Goal: Transaction & Acquisition: Purchase product/service

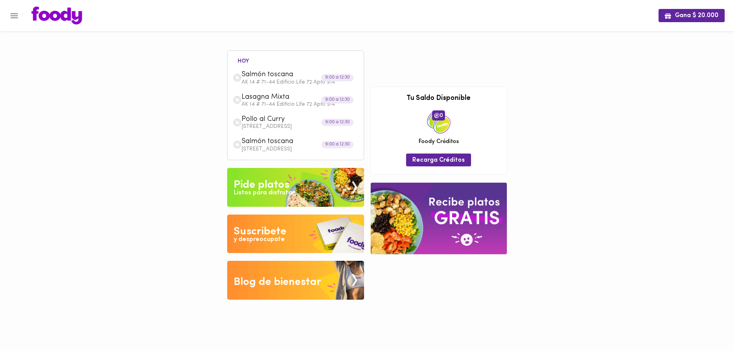
click at [265, 192] on div "Listos para disfrutar" at bounding box center [264, 193] width 61 height 9
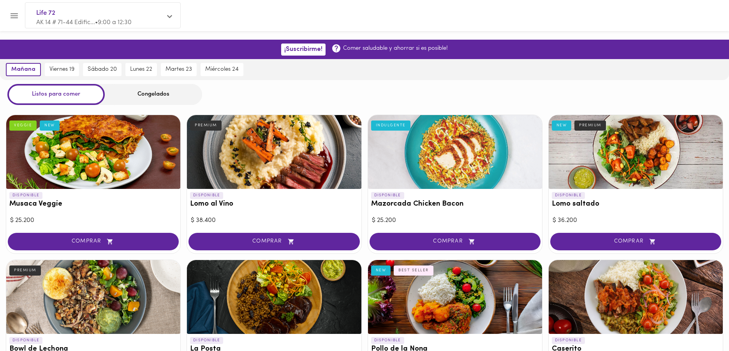
click at [43, 18] on p "AK 14 # 71-44 Edific... • 9:00 a 12:30" at bounding box center [98, 22] width 125 height 9
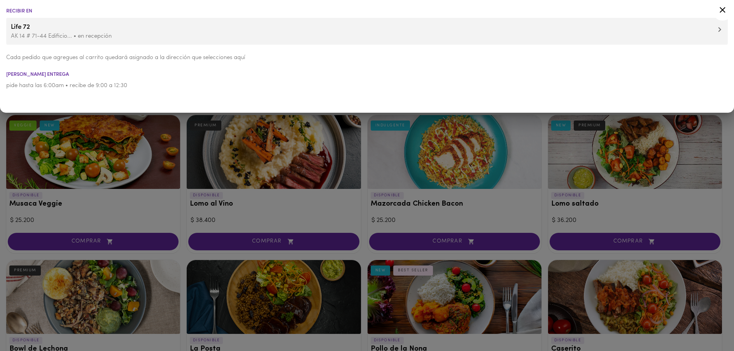
click at [33, 35] on p "AK 14 # 71-44 Edificio... • en recepción" at bounding box center [367, 36] width 713 height 8
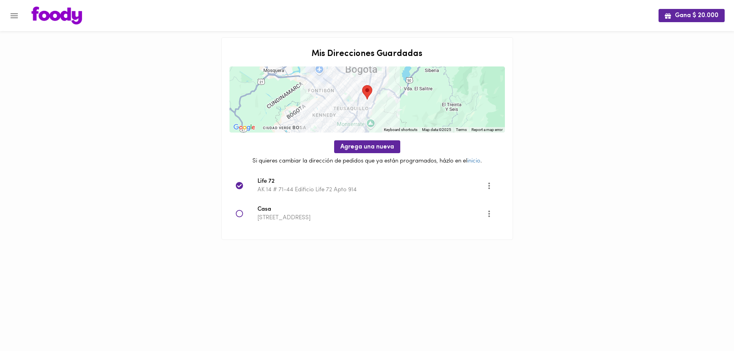
click at [240, 214] on icon at bounding box center [240, 214] width 8 height 8
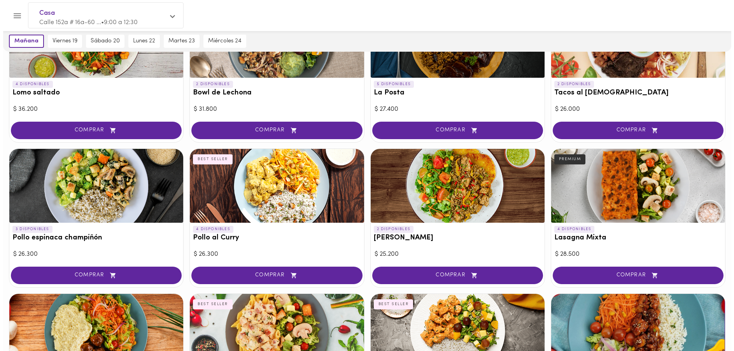
scroll to position [252, 0]
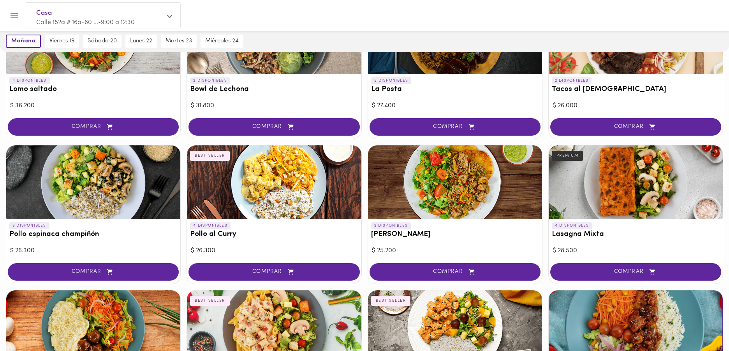
click at [610, 196] on div at bounding box center [635, 183] width 174 height 74
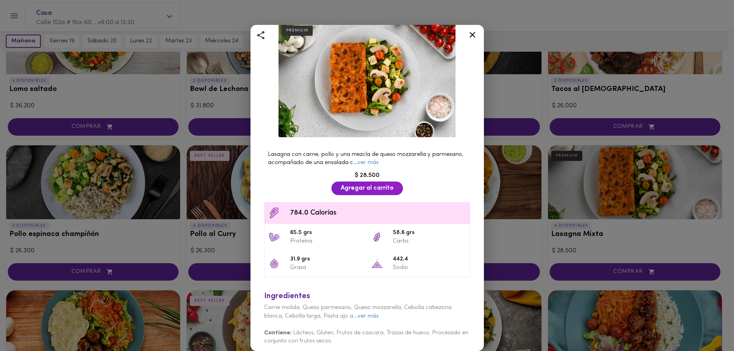
scroll to position [46, 0]
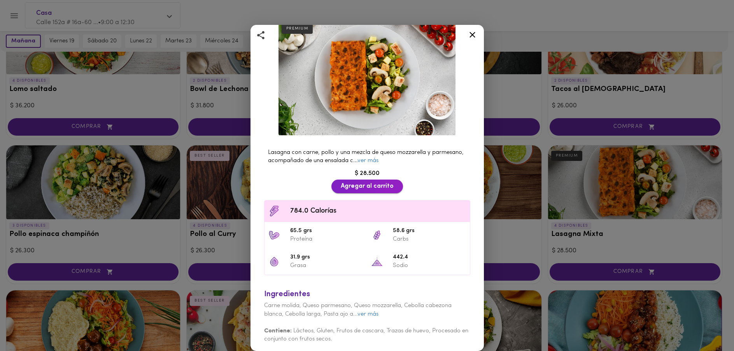
click at [350, 183] on span "Agregar al carrito" at bounding box center [367, 186] width 53 height 7
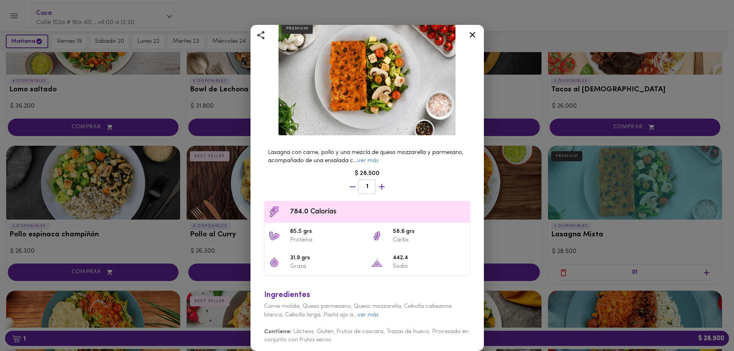
scroll to position [252, 0]
click at [710, 272] on div "Lasagna Mixta Bolognesa Y Pollo Bechamel PREMIUM Lasagna con carne, pollo y una…" at bounding box center [367, 175] width 734 height 351
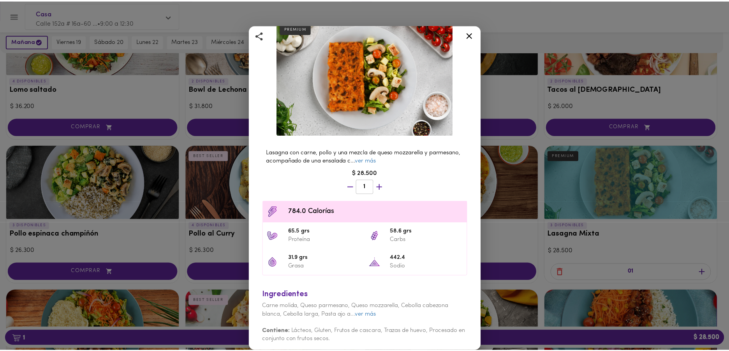
scroll to position [252, 0]
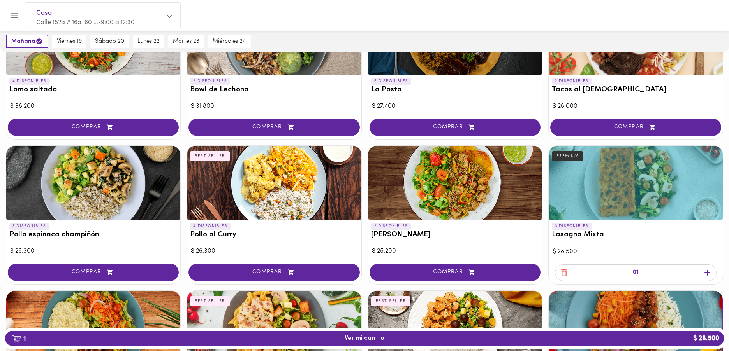
click at [707, 273] on icon "button" at bounding box center [707, 273] width 6 height 6
click at [565, 273] on icon "button" at bounding box center [564, 273] width 10 height 10
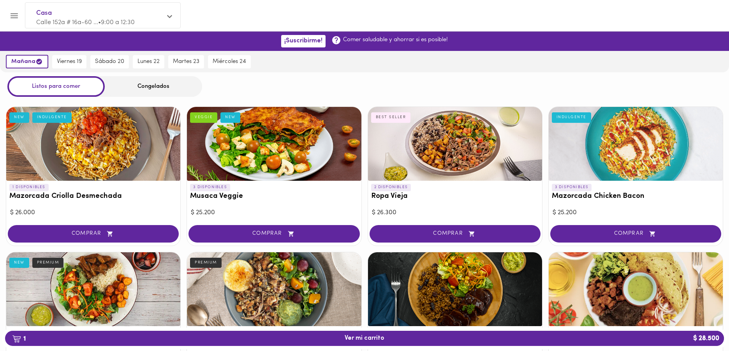
scroll to position [2, 0]
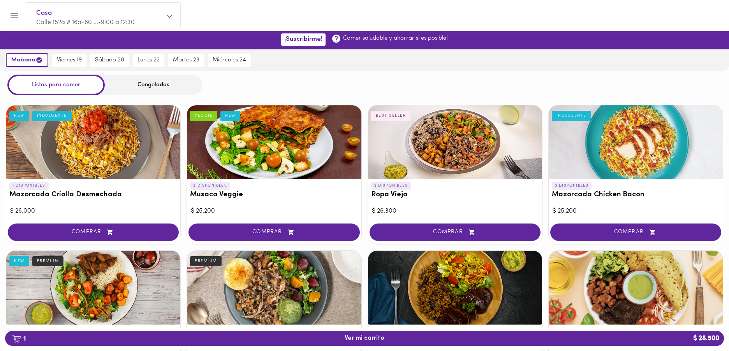
click at [249, 223] on div "COMPRAR" at bounding box center [274, 233] width 174 height 22
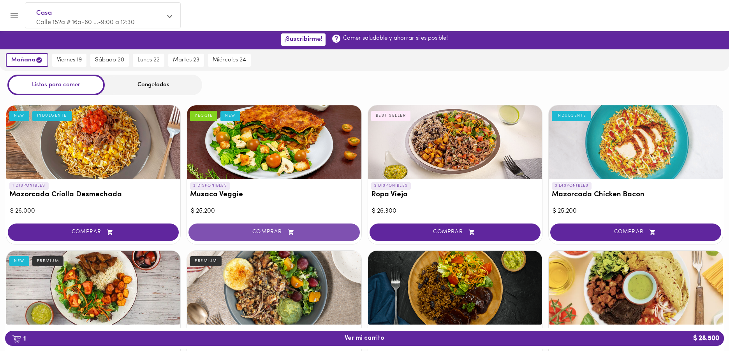
click at [252, 230] on span "COMPRAR" at bounding box center [273, 232] width 151 height 7
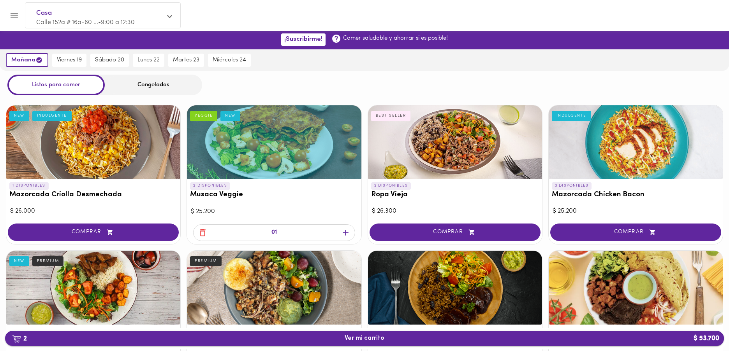
click at [358, 341] on span "2 Ver mi carrito $ 53.700" at bounding box center [364, 338] width 40 height 7
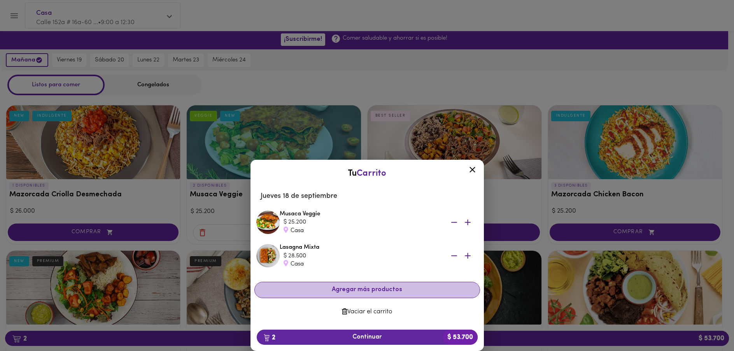
click at [348, 290] on span "Agregar más productos" at bounding box center [367, 289] width 212 height 7
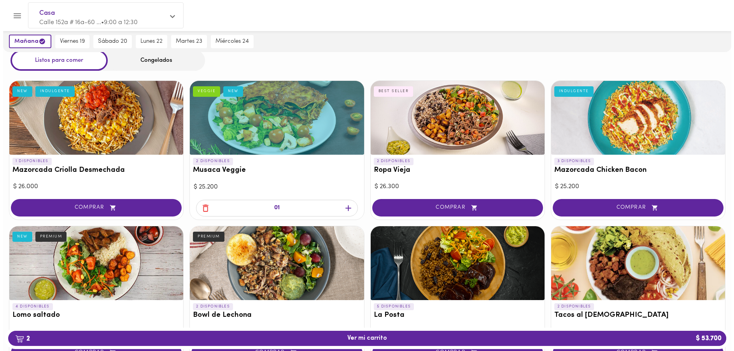
scroll to position [65, 0]
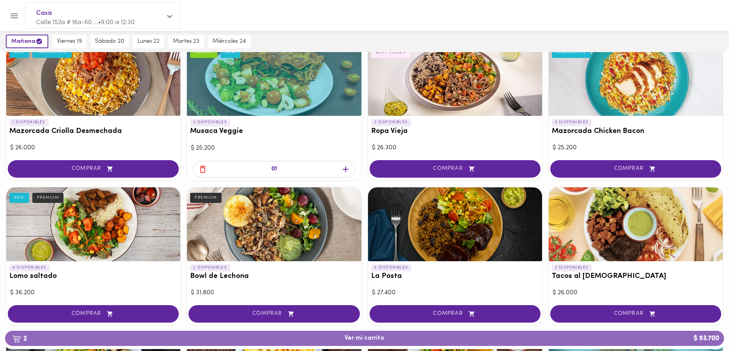
click at [363, 336] on span "2 Ver mi carrito $ 53.700" at bounding box center [364, 338] width 40 height 7
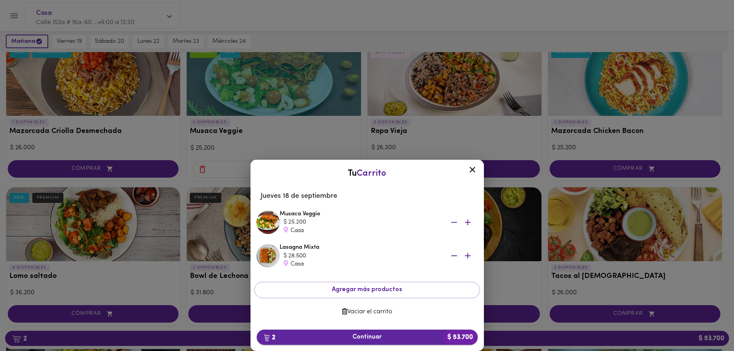
click at [358, 337] on span "2 Continuar $ 53.700" at bounding box center [367, 337] width 209 height 7
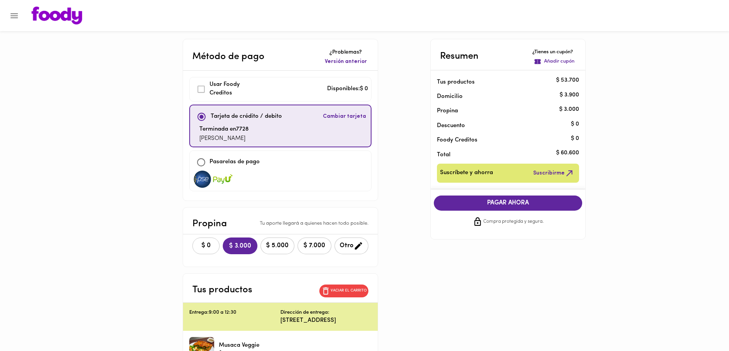
click at [205, 246] on span "$ 0" at bounding box center [205, 245] width 17 height 7
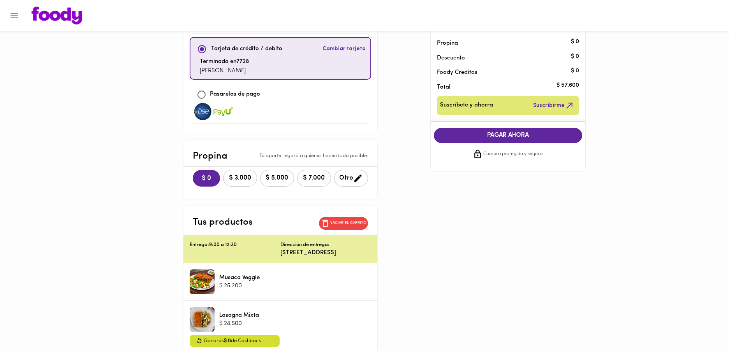
scroll to position [60, 0]
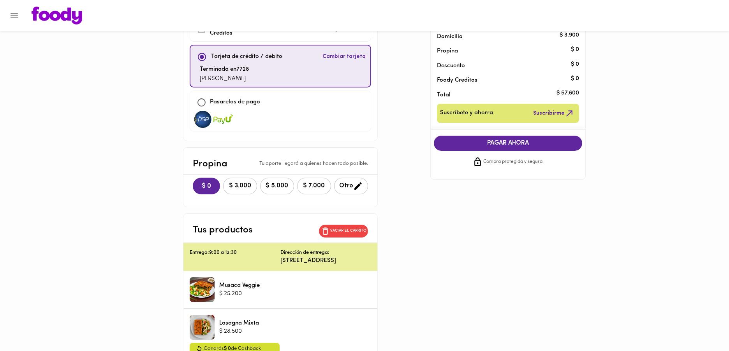
click at [485, 145] on span "PAGAR AHORA" at bounding box center [507, 143] width 133 height 7
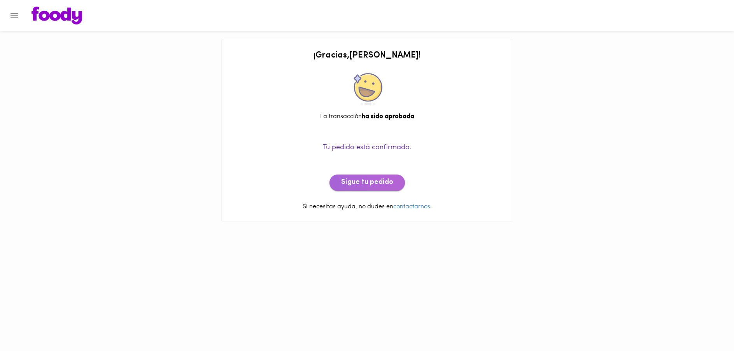
click at [374, 187] on button "Sigue tu pedido" at bounding box center [367, 183] width 75 height 16
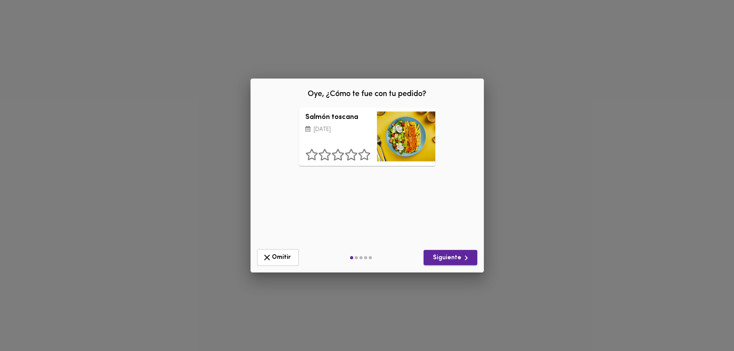
click at [445, 258] on span "Siguiente" at bounding box center [450, 258] width 41 height 10
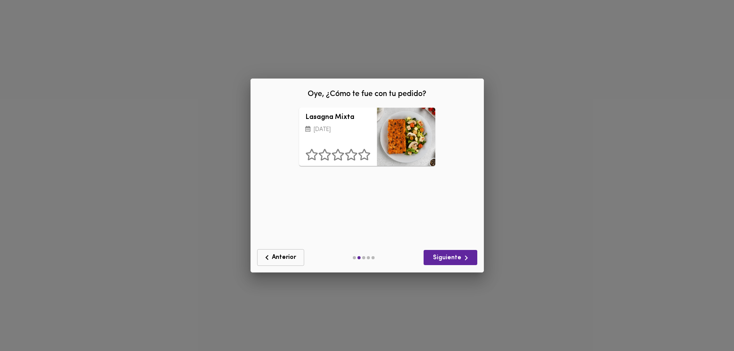
click at [270, 259] on icon "button" at bounding box center [267, 258] width 10 height 10
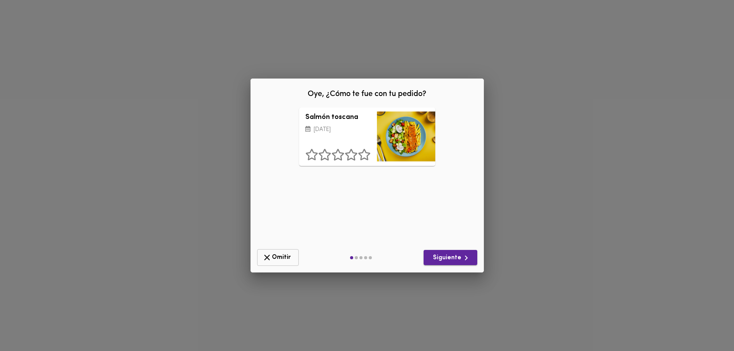
click at [449, 260] on span "Siguiente" at bounding box center [450, 258] width 41 height 10
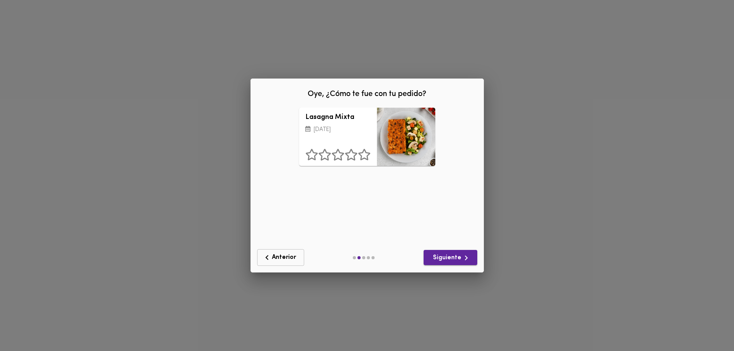
click at [448, 260] on span "Siguiente" at bounding box center [450, 258] width 41 height 10
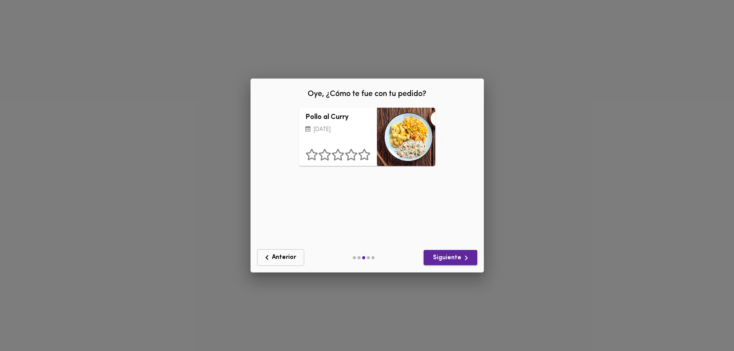
click at [448, 260] on span "Siguiente" at bounding box center [450, 258] width 41 height 10
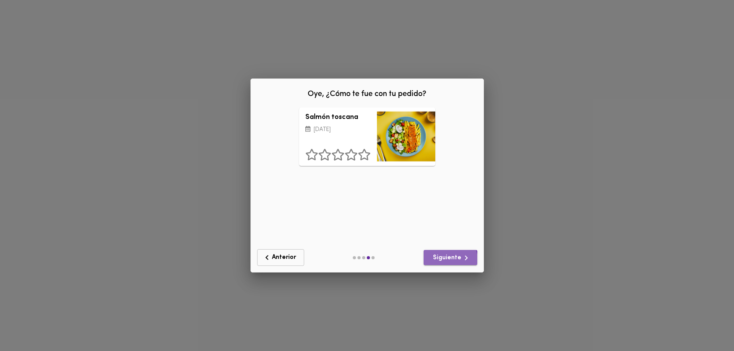
click at [448, 260] on span "Siguiente" at bounding box center [450, 258] width 41 height 10
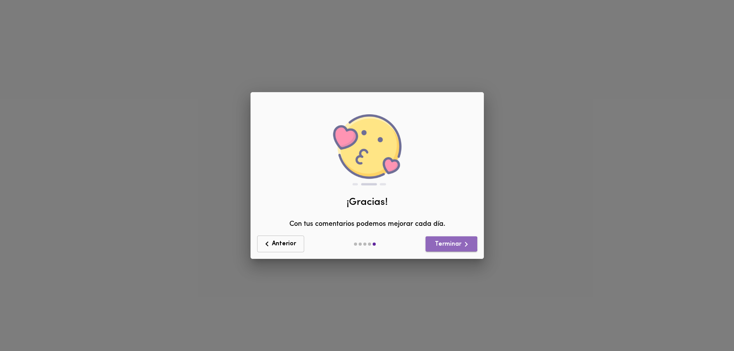
click at [445, 244] on span "Terminar" at bounding box center [451, 245] width 39 height 10
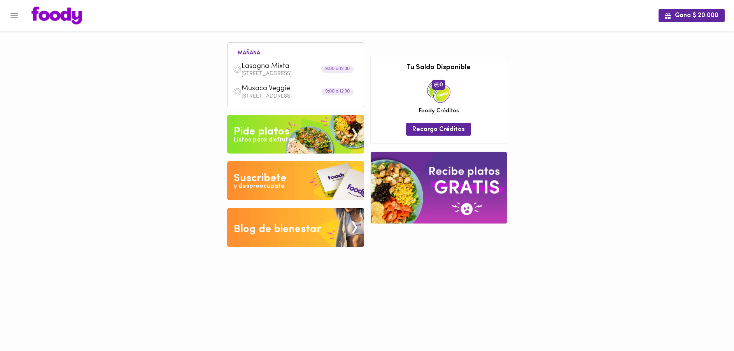
click at [282, 134] on div "Pide platos" at bounding box center [262, 132] width 56 height 16
